Goal: Task Accomplishment & Management: Use online tool/utility

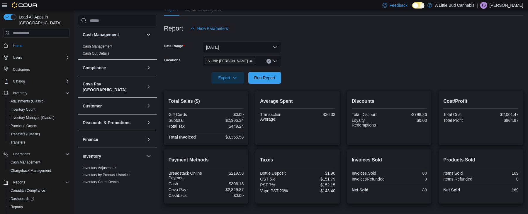
scroll to position [57, 0]
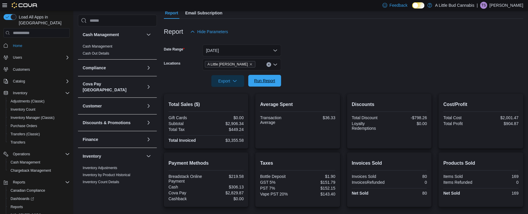
click at [252, 83] on span "Run Report" at bounding box center [265, 81] width 26 height 12
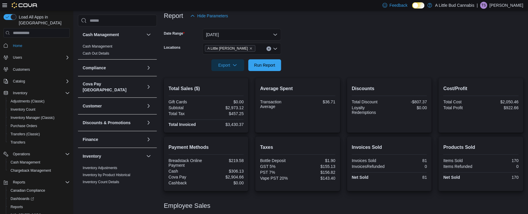
scroll to position [72, 0]
click at [260, 64] on span "Run Report" at bounding box center [264, 65] width 21 height 6
drag, startPoint x: 246, startPoint y: 106, endPoint x: 224, endPoint y: 106, distance: 22.3
click at [224, 106] on div "Total Sales ($) Gift Cards $0.00 Subtotal $2,973.12 Total Tax $457.25 Total Inv…" at bounding box center [206, 105] width 85 height 54
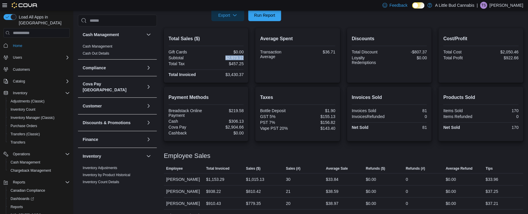
scroll to position [123, 0]
click at [264, 11] on span "Run Report" at bounding box center [264, 14] width 21 height 6
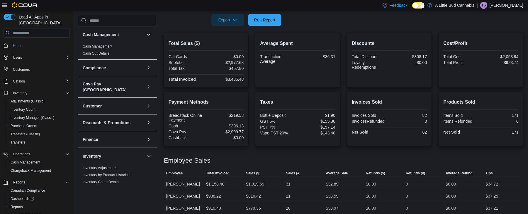
scroll to position [117, 0]
click at [268, 21] on span "Run Report" at bounding box center [264, 20] width 21 height 6
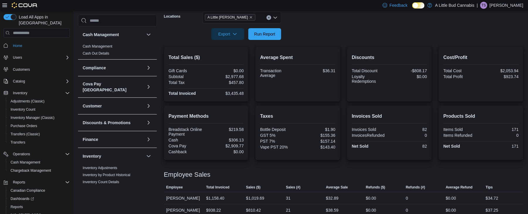
scroll to position [103, 0]
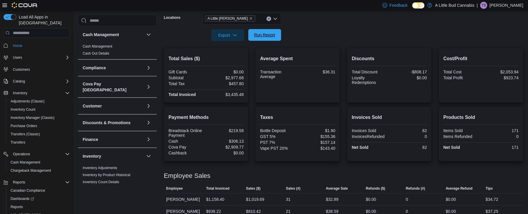
click at [264, 33] on span "Run Report" at bounding box center [264, 35] width 21 height 6
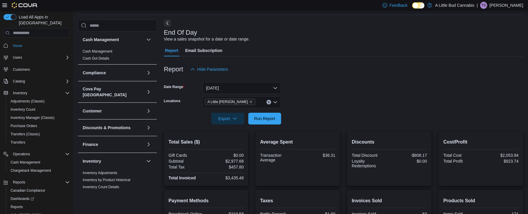
scroll to position [0, 0]
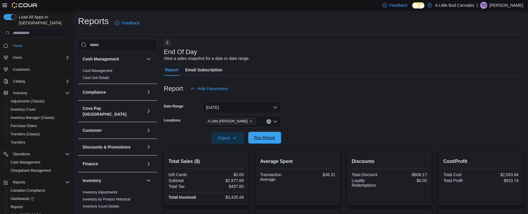
click at [278, 138] on button "Run Report" at bounding box center [264, 138] width 33 height 12
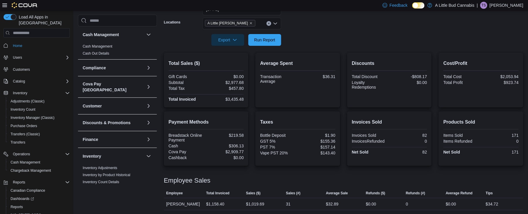
scroll to position [161, 0]
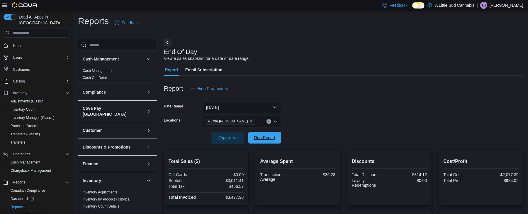
click at [271, 137] on span "Run Report" at bounding box center [264, 137] width 21 height 6
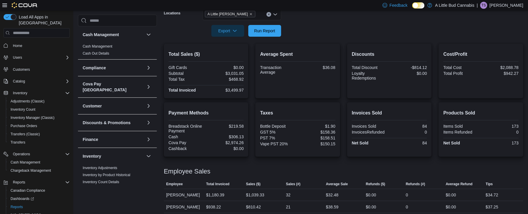
scroll to position [161, 0]
